Goal: Transaction & Acquisition: Purchase product/service

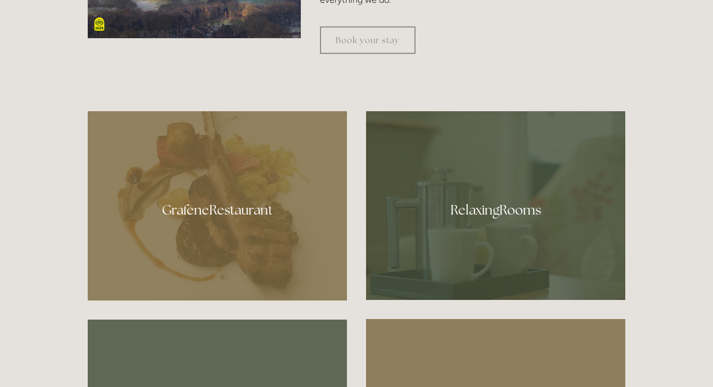
scroll to position [566, 0]
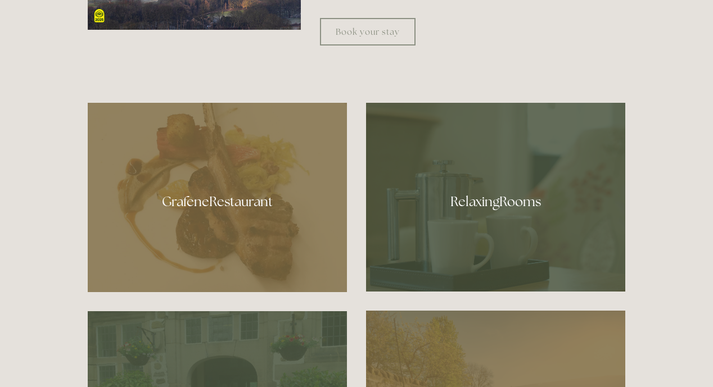
click at [277, 214] on div at bounding box center [217, 197] width 259 height 189
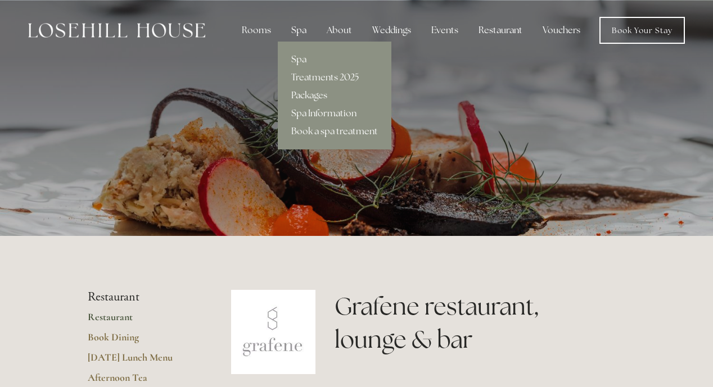
click at [301, 30] on div "Spa" at bounding box center [298, 30] width 33 height 22
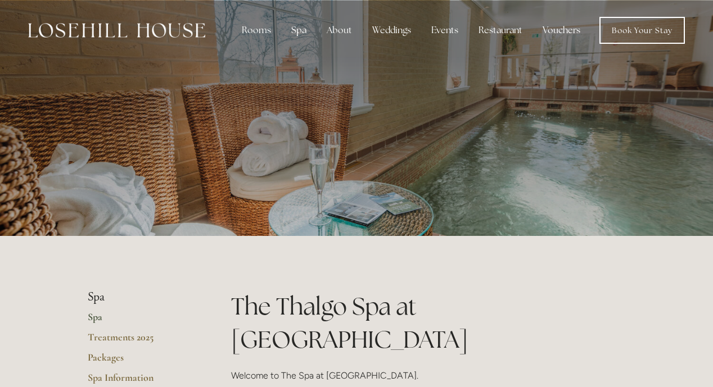
click at [560, 30] on link "Vouchers" at bounding box center [561, 30] width 56 height 22
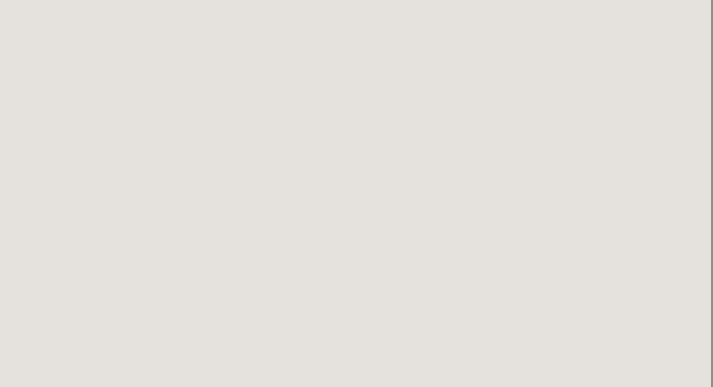
scroll to position [282, 1]
